Goal: Information Seeking & Learning: Find specific fact

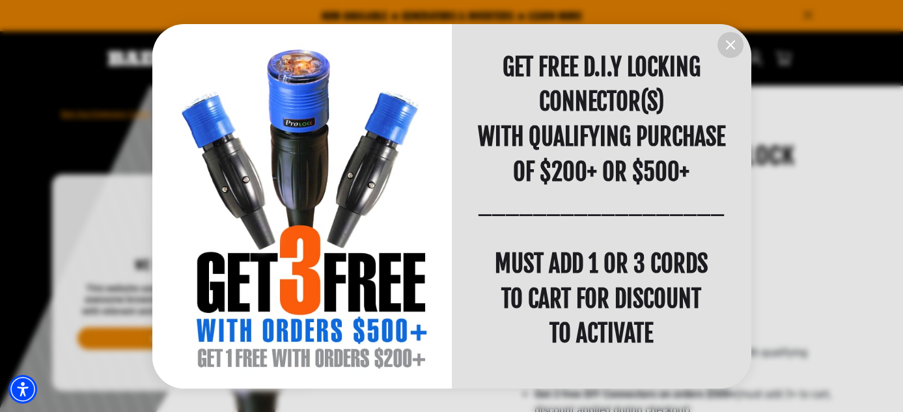
click at [731, 47] on icon "information" at bounding box center [731, 45] width 16 height 16
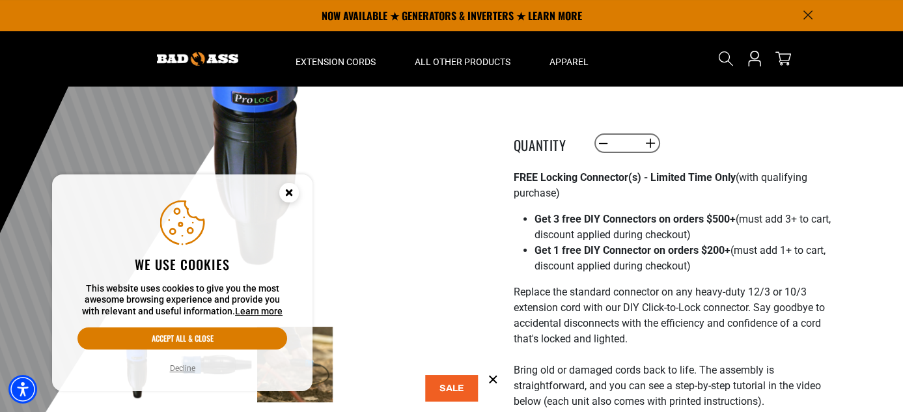
scroll to position [130, 0]
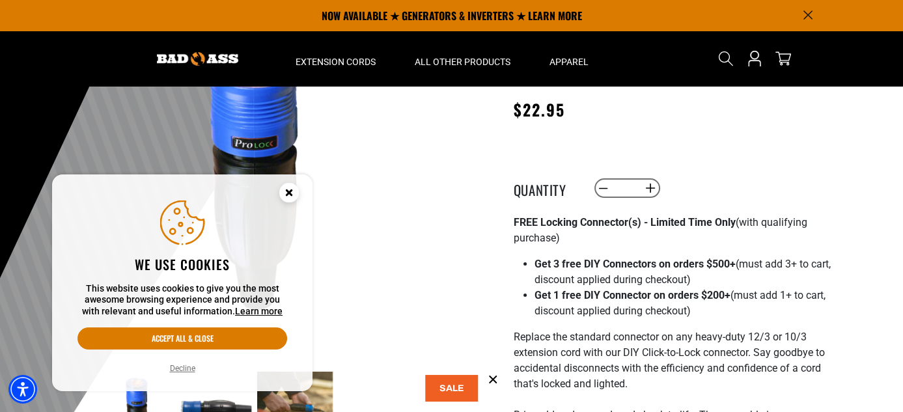
click at [288, 193] on icon "Close this option" at bounding box center [289, 192] width 5 height 5
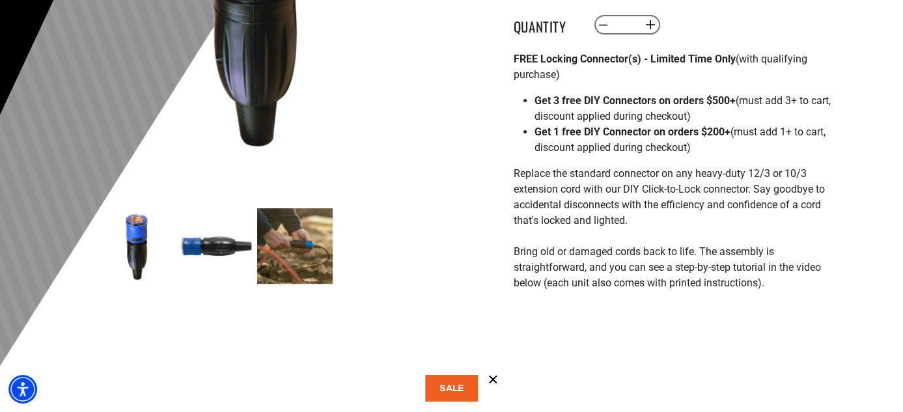
scroll to position [326, 0]
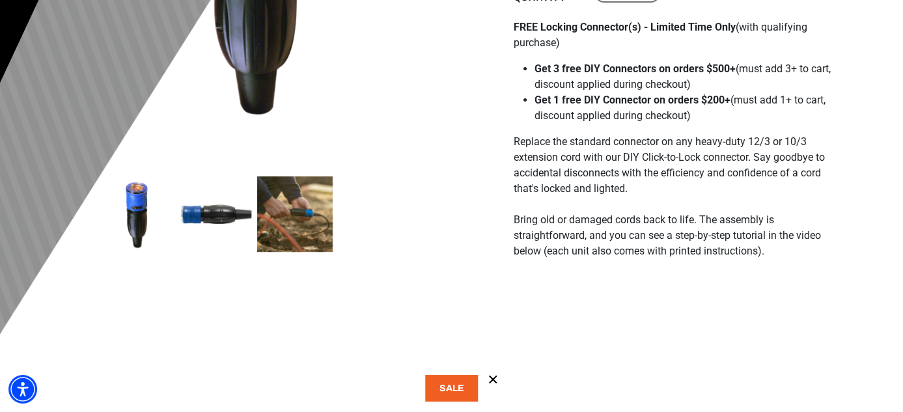
click at [306, 219] on img at bounding box center [295, 214] width 76 height 76
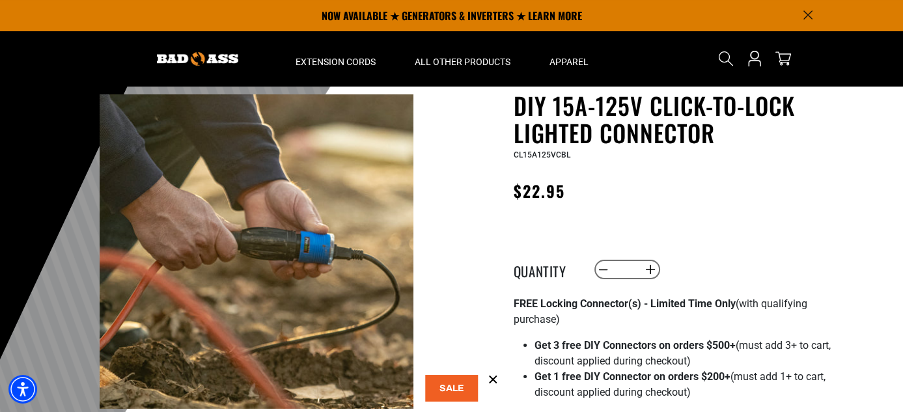
scroll to position [0, 0]
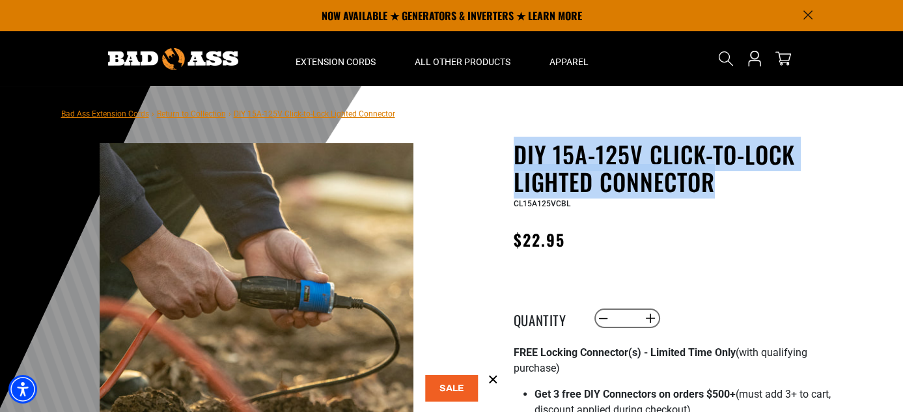
drag, startPoint x: 512, startPoint y: 141, endPoint x: 679, endPoint y: 179, distance: 171.7
copy h1 "DIY 15A-125V Click-to-Lock Lighted Connector"
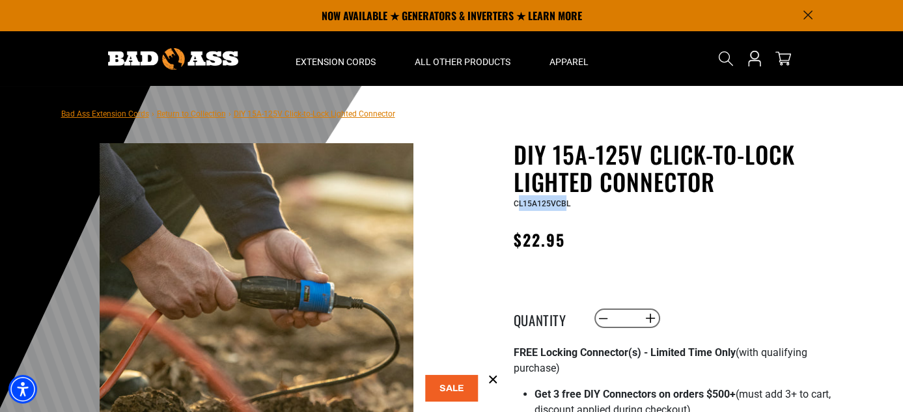
drag, startPoint x: 516, startPoint y: 205, endPoint x: 567, endPoint y: 205, distance: 50.8
click at [567, 205] on span "CL15A125VCBL" at bounding box center [542, 203] width 57 height 9
drag, startPoint x: 513, startPoint y: 203, endPoint x: 569, endPoint y: 208, distance: 56.2
click at [569, 208] on div "CL15A125VCBL" at bounding box center [673, 203] width 319 height 16
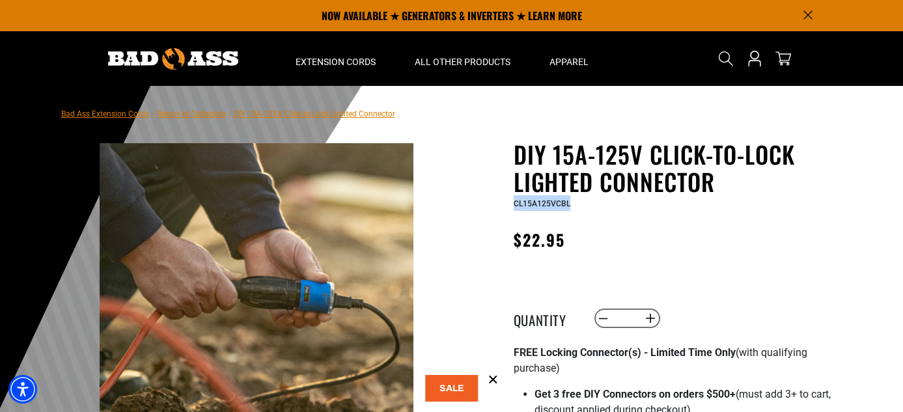
copy span "CL15A125VCBL"
